Goal: Information Seeking & Learning: Learn about a topic

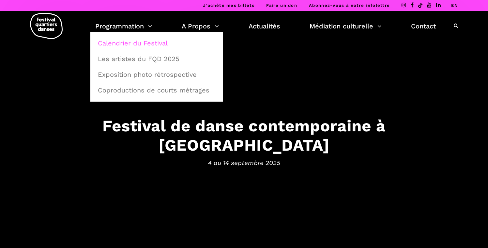
click at [128, 44] on link "Calendrier du Festival" at bounding box center [156, 43] width 125 height 15
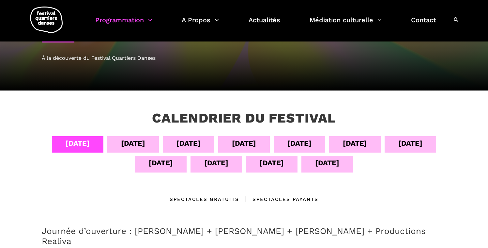
scroll to position [58, 0]
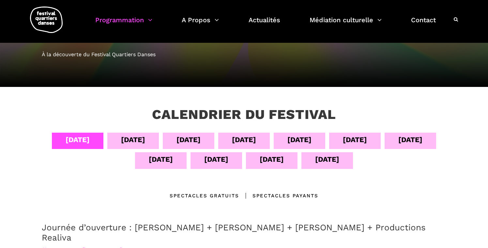
click at [268, 157] on div "13 sept" at bounding box center [272, 158] width 24 height 11
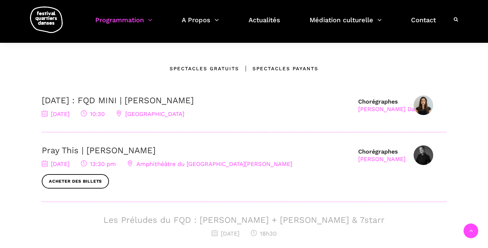
scroll to position [186, 0]
click at [133, 154] on link "Pray This | [PERSON_NAME]" at bounding box center [99, 150] width 114 height 10
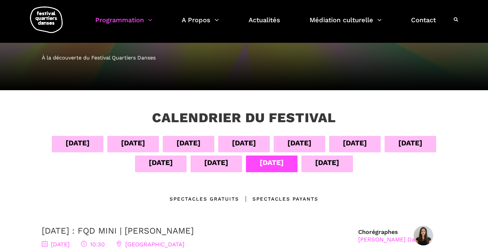
scroll to position [32, 0]
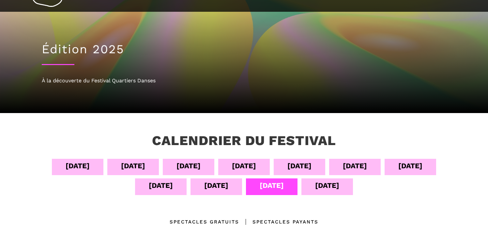
click at [228, 184] on div "12 sept" at bounding box center [217, 186] width 52 height 16
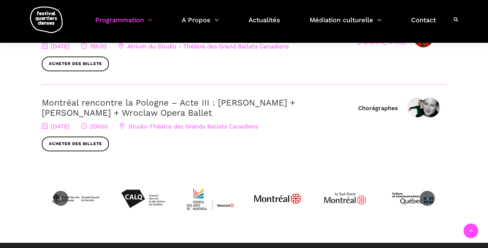
scroll to position [374, 0]
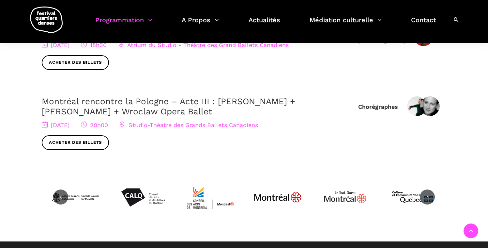
click at [234, 109] on h3 "Montréal rencontre la Pologne – Acte III : Hélène Simoneau Danse + Jane Mappin …" at bounding box center [197, 106] width 310 height 20
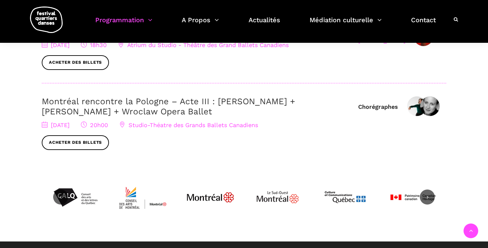
click at [161, 106] on link "Montréal rencontre la Pologne – Acte III : Hélène Simoneau Danse + Jane Mappin …" at bounding box center [169, 106] width 254 height 20
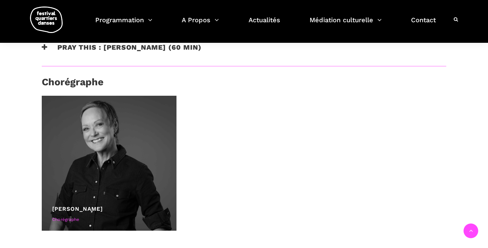
scroll to position [288, 0]
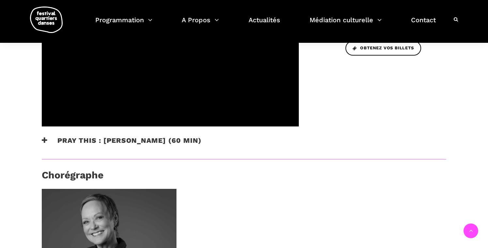
click at [159, 136] on h3 "Pray This : [PERSON_NAME] (60 min)" at bounding box center [122, 144] width 160 height 16
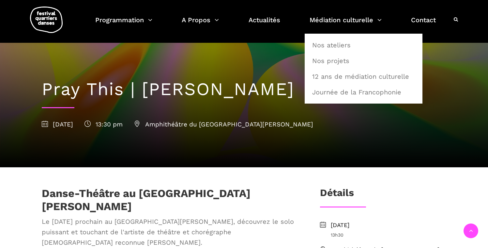
scroll to position [0, 0]
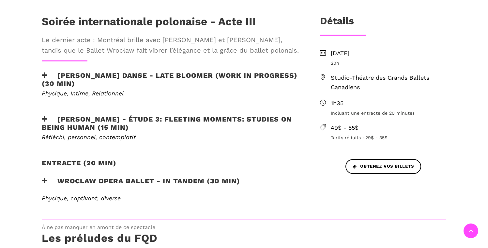
scroll to position [221, 0]
